Goal: Task Accomplishment & Management: Use online tool/utility

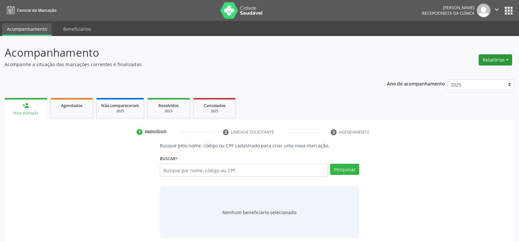
click at [495, 62] on button "Relatórios" at bounding box center [495, 59] width 33 height 11
click at [476, 73] on link "Agendamentos" at bounding box center [477, 73] width 70 height 9
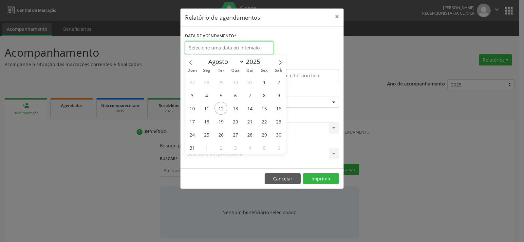
click at [238, 50] on input "text" at bounding box center [229, 47] width 88 height 13
click at [219, 111] on span "12" at bounding box center [221, 108] width 13 height 13
type input "[DATE]"
click at [219, 111] on span "12" at bounding box center [221, 108] width 13 height 13
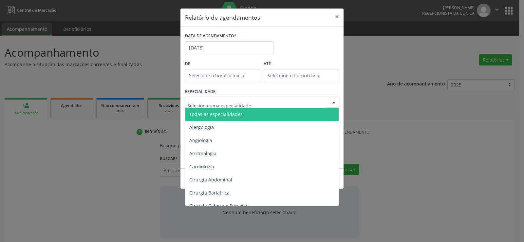
click at [226, 111] on span "Todas as especialidades" at bounding box center [215, 114] width 53 height 6
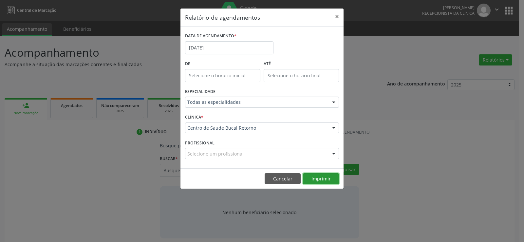
click at [329, 183] on button "Imprimir" at bounding box center [321, 178] width 36 height 11
click at [274, 182] on button "Cancelar" at bounding box center [283, 178] width 36 height 11
